Goal: Information Seeking & Learning: Learn about a topic

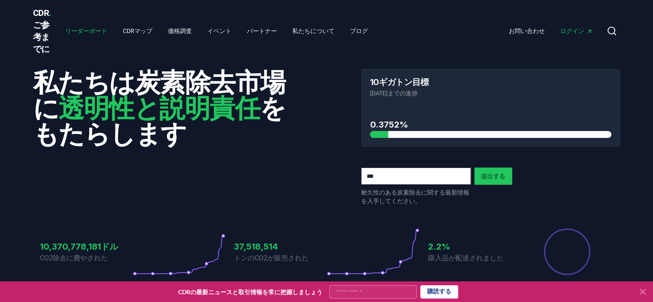
click at [85, 30] on font "リーダーボード" at bounding box center [86, 30] width 42 height 7
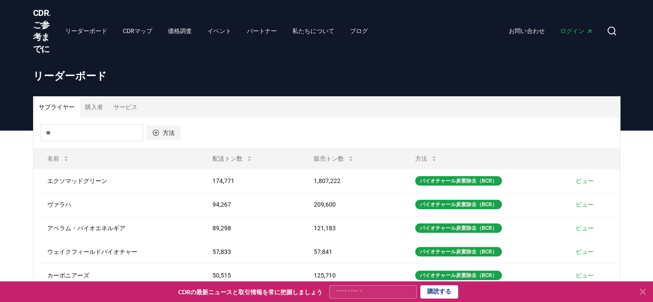
click at [164, 136] on font "方法" at bounding box center [169, 132] width 12 height 7
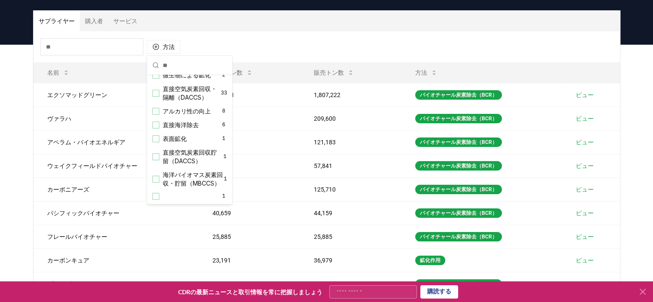
scroll to position [173, 0]
click at [186, 172] on font "海洋バイオマス炭素回収・貯留（MBCCS）" at bounding box center [193, 179] width 60 height 16
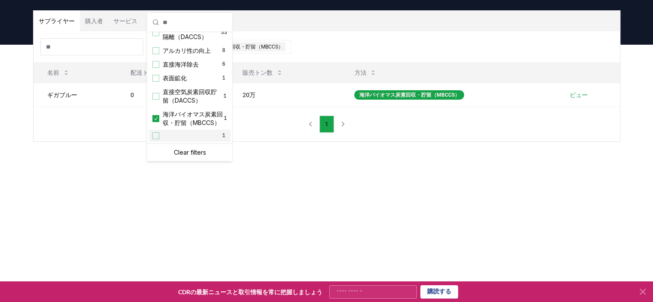
scroll to position [129, 0]
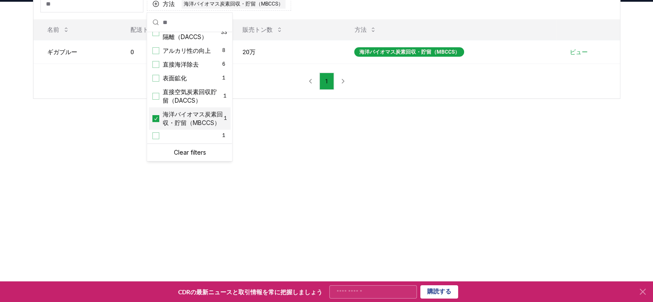
click at [159, 111] on div "海洋バイオマス炭素回収・貯留（MBCCS） 1" at bounding box center [190, 118] width 82 height 22
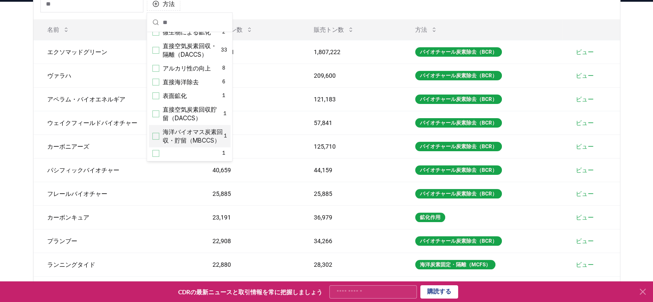
scroll to position [131, 0]
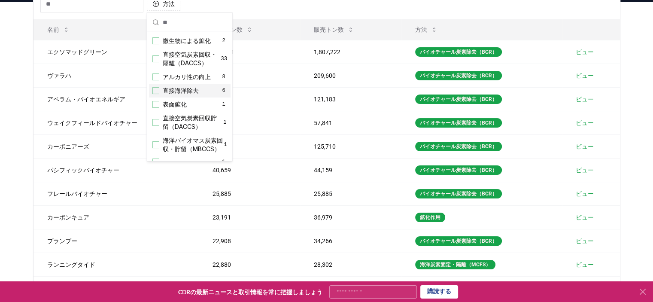
click at [181, 94] on font "直接海洋除去" at bounding box center [181, 90] width 36 height 7
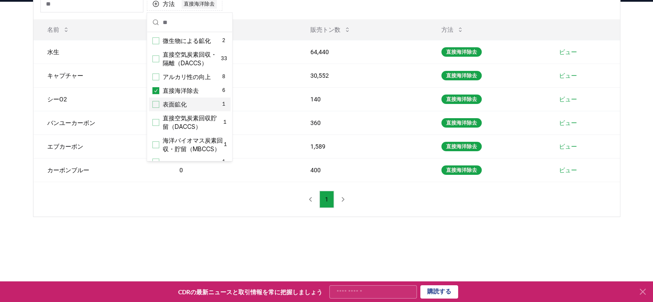
click at [244, 238] on div "サプライヤー 購入者 サービス 方法 1 直接海洋除去 名前 配送トン数 販売トン数 方法 水生 0 64,440 直接海洋除去 ビュー キャプチャー 0 3…" at bounding box center [326, 126] width 653 height 249
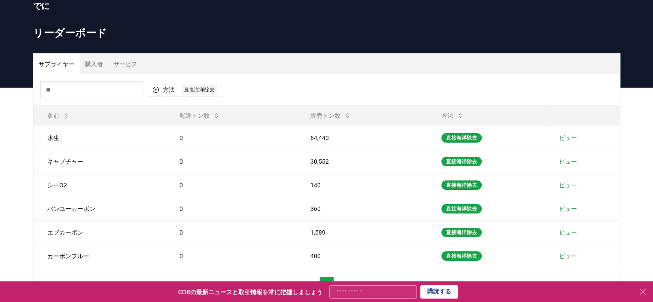
scroll to position [0, 0]
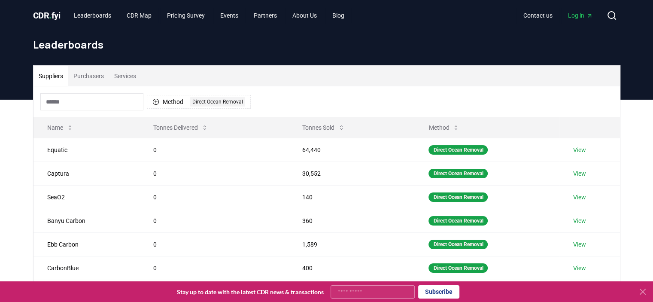
click at [340, 100] on div "Method 1 Direct Ocean Removal" at bounding box center [326, 101] width 586 height 31
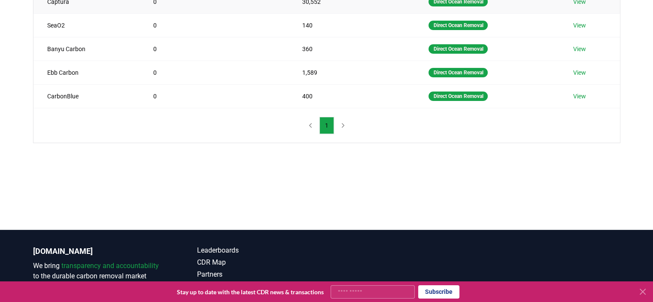
scroll to position [43, 0]
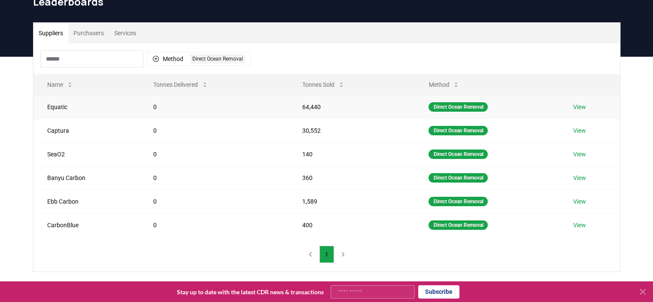
click at [585, 107] on link "View" at bounding box center [579, 107] width 13 height 9
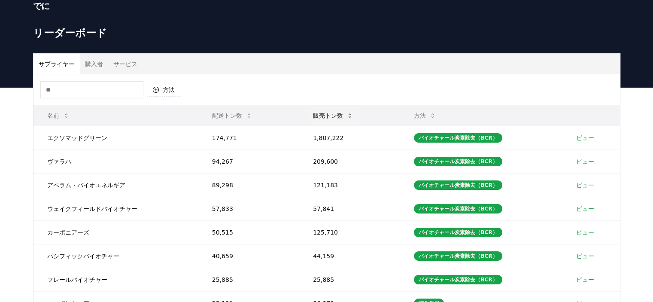
scroll to position [43, 0]
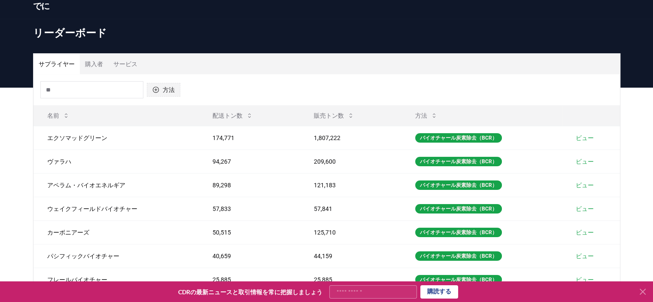
click at [177, 92] on button "方法" at bounding box center [163, 90] width 33 height 14
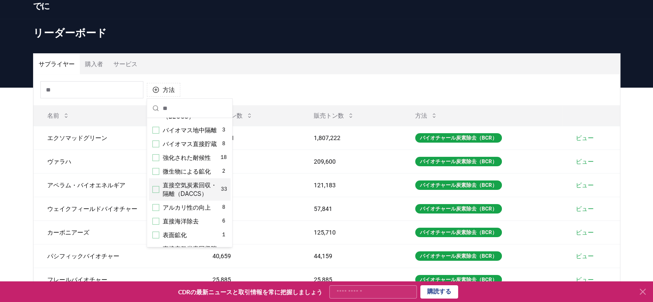
scroll to position [129, 0]
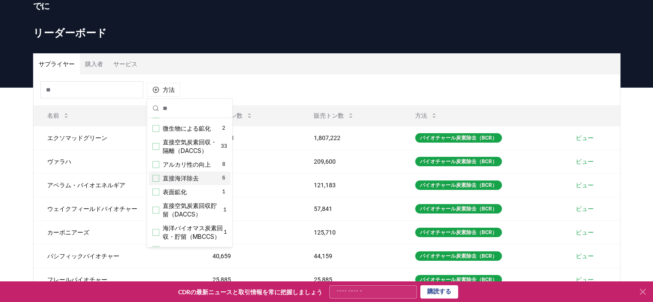
click at [184, 185] on div "直接海洋除去 6" at bounding box center [190, 178] width 82 height 14
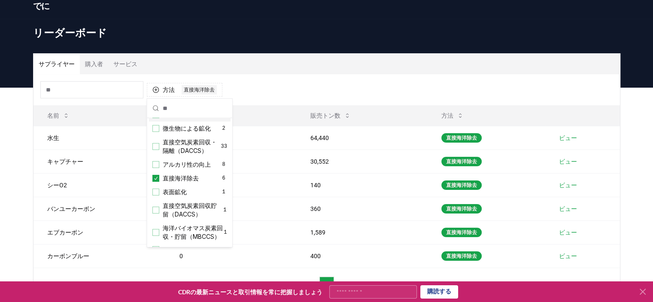
click at [292, 58] on div "サプライヤー 購入者 サービス" at bounding box center [326, 64] width 586 height 21
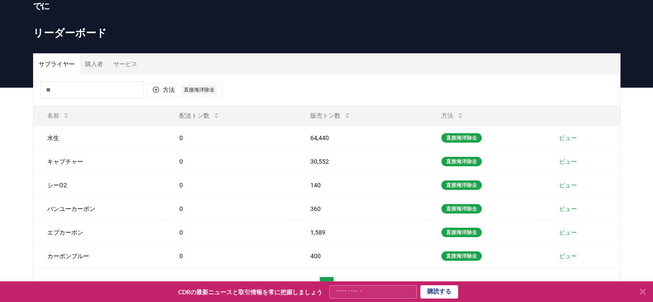
scroll to position [46, 0]
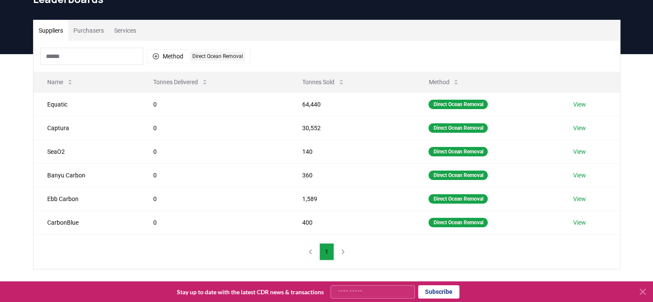
click at [18, 178] on div "Suppliers Purchasers Services Method 1 Direct Ocean Removal Name Tonnes Deliver…" at bounding box center [326, 178] width 653 height 249
click at [342, 84] on icon at bounding box center [341, 82] width 7 height 7
click at [340, 80] on icon at bounding box center [341, 82] width 7 height 7
